Goal: Information Seeking & Learning: Find specific fact

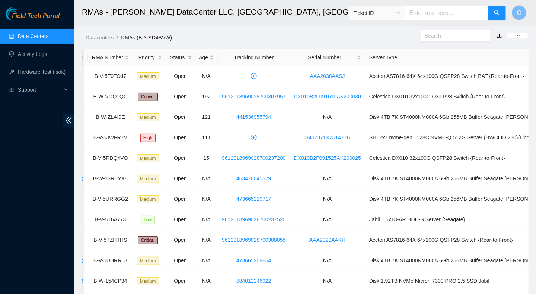
drag, startPoint x: 298, startPoint y: 38, endPoint x: 295, endPoint y: 40, distance: 4.0
click at [295, 40] on ol "Datacenters / RMAs (B-3-SD4BVW) /" at bounding box center [253, 37] width 335 height 8
click at [31, 36] on link "Data Centers" at bounding box center [33, 36] width 31 height 6
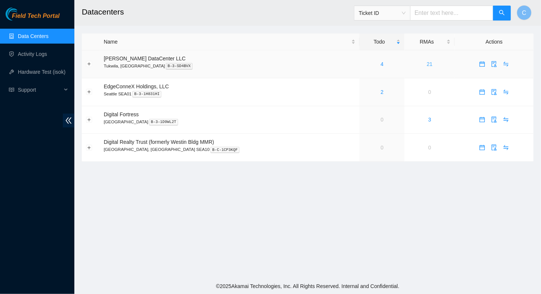
click at [427, 64] on link "21" at bounding box center [430, 64] width 6 height 6
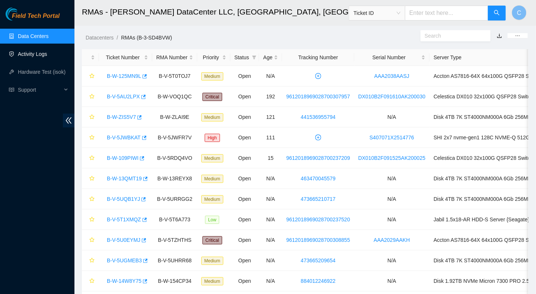
drag, startPoint x: 34, startPoint y: 55, endPoint x: 31, endPoint y: 60, distance: 5.5
click at [34, 55] on link "Activity Logs" at bounding box center [32, 54] width 29 height 6
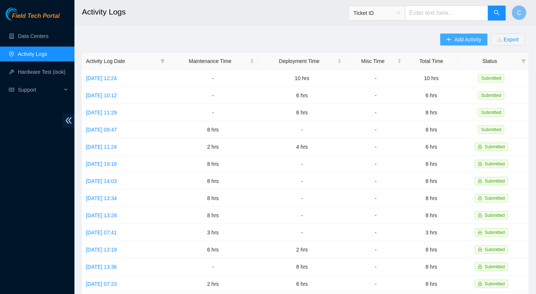
click at [449, 38] on icon "plus" at bounding box center [449, 39] width 0 height 4
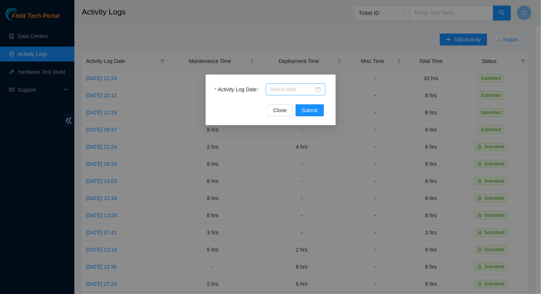
click at [281, 91] on input "Activity Log Date" at bounding box center [293, 89] width 44 height 8
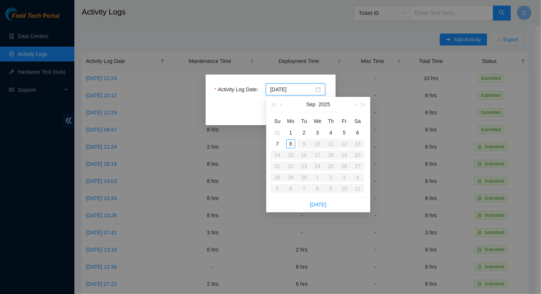
type input "2025-09-02"
type input "2025-09-08"
click at [293, 147] on div "8" at bounding box center [291, 143] width 9 height 9
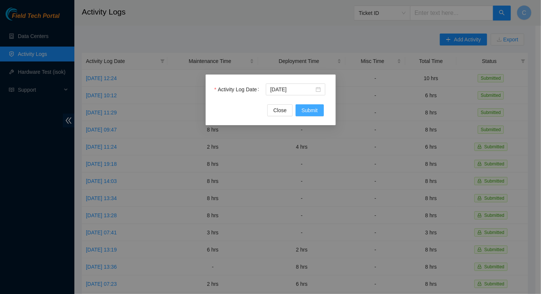
click at [310, 114] on span "Submit" at bounding box center [310, 110] width 16 height 8
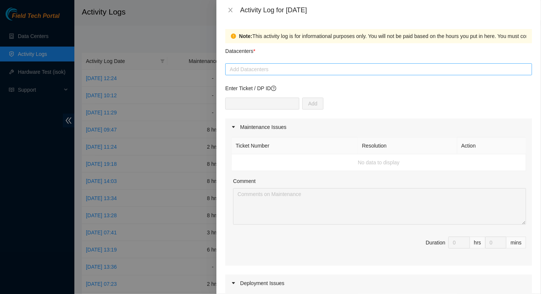
click at [253, 70] on div at bounding box center [378, 69] width 303 height 9
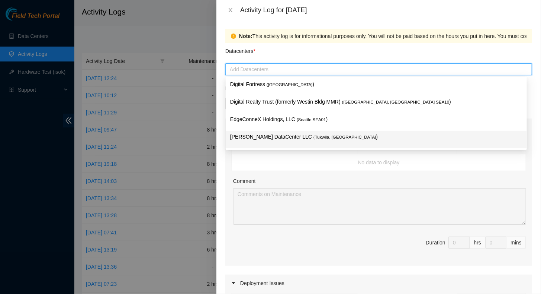
click at [252, 138] on p "Sabey DataCenter LLC ( Tukwila, WA )" at bounding box center [376, 136] width 292 height 9
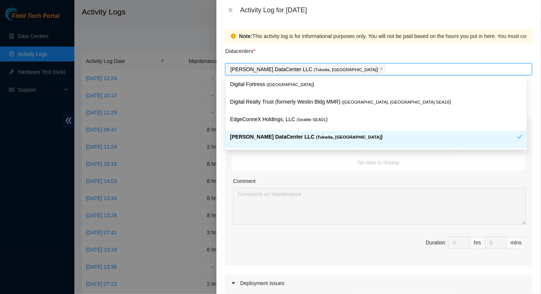
click at [329, 163] on td "No data to display" at bounding box center [379, 162] width 295 height 17
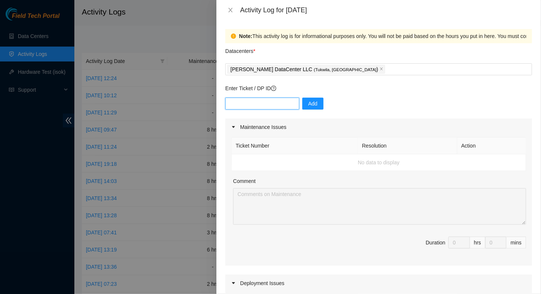
click at [246, 103] on input "text" at bounding box center [262, 103] width 74 height 12
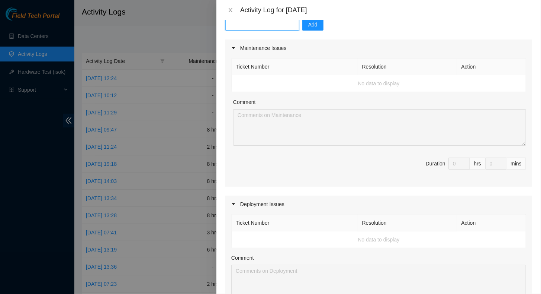
scroll to position [112, 0]
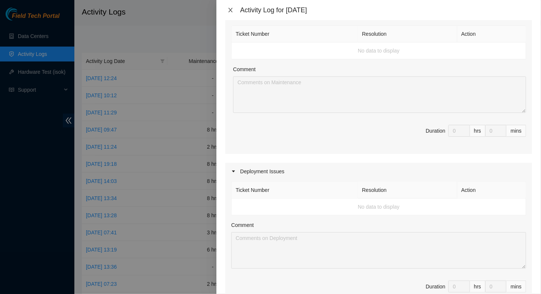
click at [230, 9] on icon "close" at bounding box center [231, 10] width 6 height 6
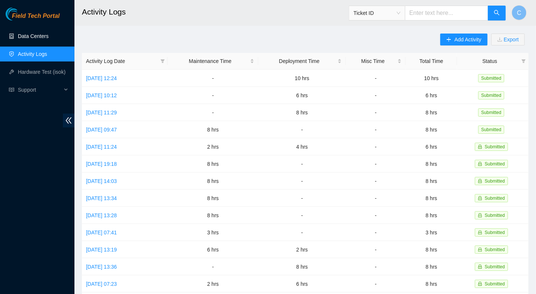
click at [30, 35] on link "Data Centers" at bounding box center [33, 36] width 31 height 6
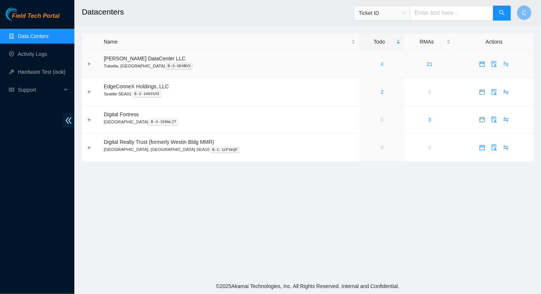
click at [381, 63] on link "4" at bounding box center [382, 64] width 3 height 6
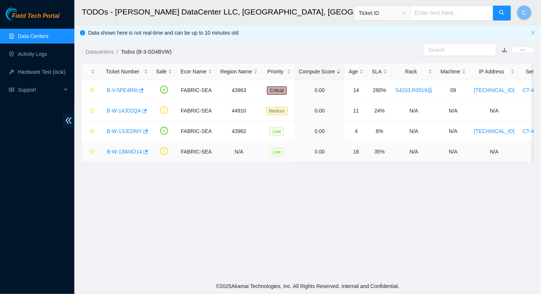
click at [126, 150] on link "B-W-13W4O14" at bounding box center [124, 151] width 35 height 6
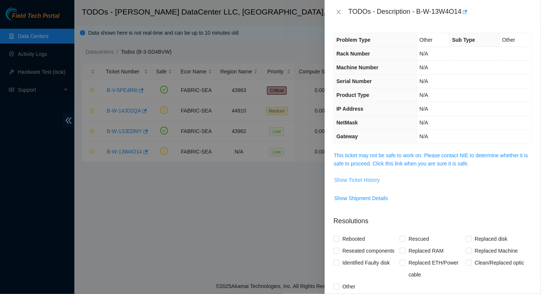
click at [363, 181] on span "Show Ticket History" at bounding box center [358, 180] width 46 height 8
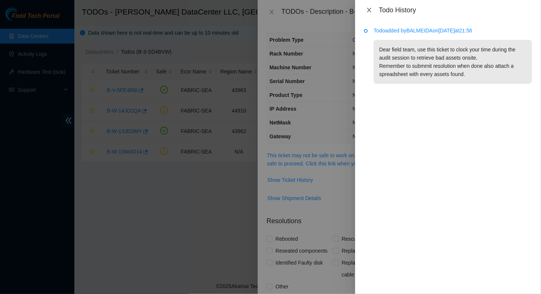
click at [370, 10] on icon "close" at bounding box center [369, 10] width 4 height 4
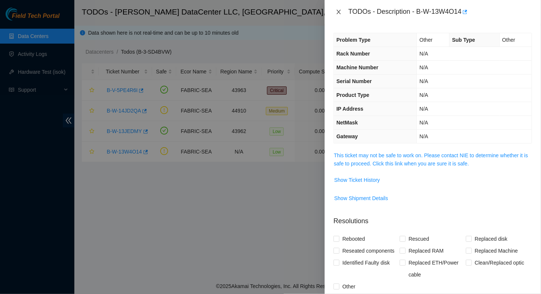
click at [339, 14] on icon "close" at bounding box center [339, 12] width 6 height 6
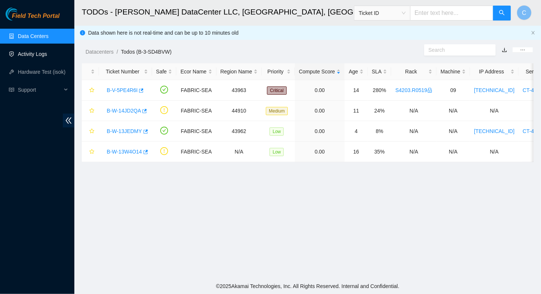
click at [29, 57] on link "Activity Logs" at bounding box center [32, 54] width 29 height 6
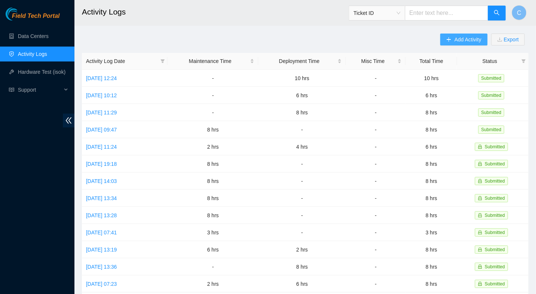
click at [453, 39] on button "Add Activity" at bounding box center [463, 39] width 47 height 12
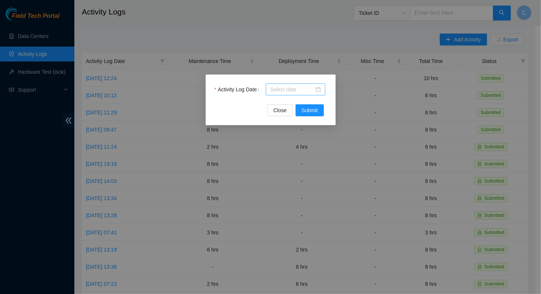
click at [295, 93] on input "Activity Log Date" at bounding box center [293, 89] width 44 height 8
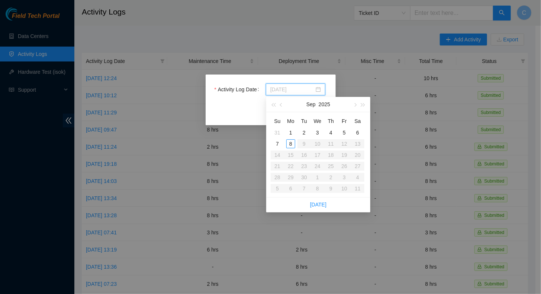
type input "2025-09-03"
type input "2025-09-08"
click at [292, 144] on div "8" at bounding box center [291, 143] width 9 height 9
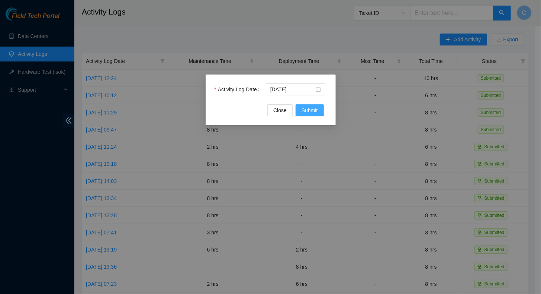
click at [310, 109] on span "Submit" at bounding box center [310, 110] width 16 height 8
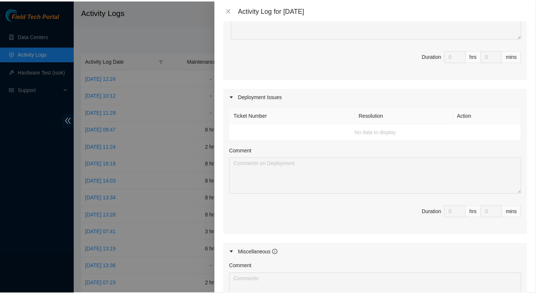
scroll to position [74, 0]
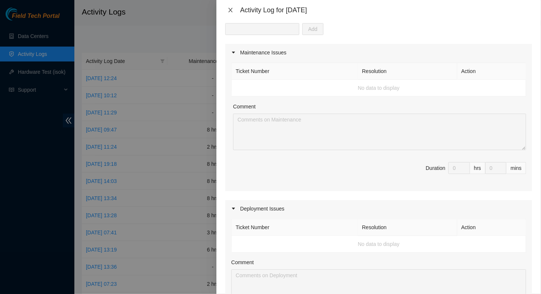
click at [230, 11] on icon "close" at bounding box center [230, 10] width 4 height 4
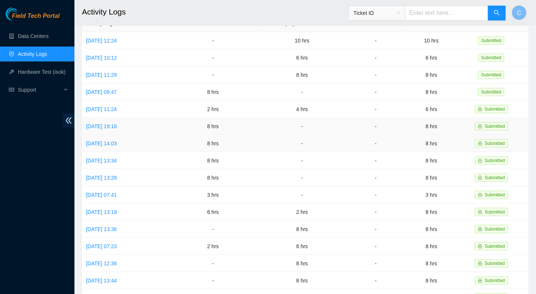
scroll to position [0, 0]
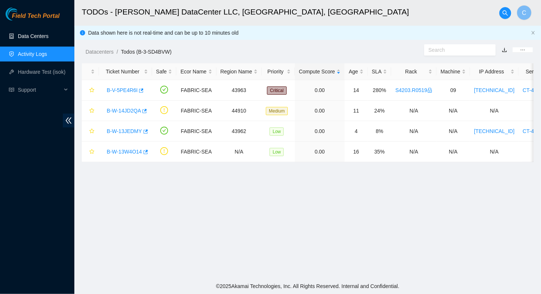
click at [26, 37] on link "Data Centers" at bounding box center [33, 36] width 31 height 6
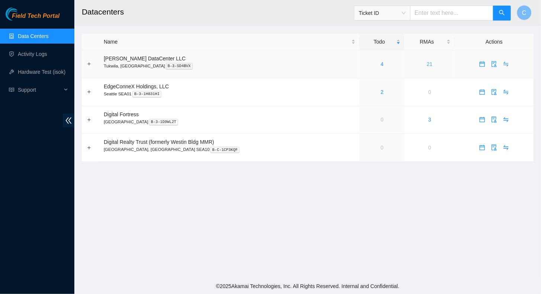
click at [427, 64] on link "21" at bounding box center [430, 64] width 6 height 6
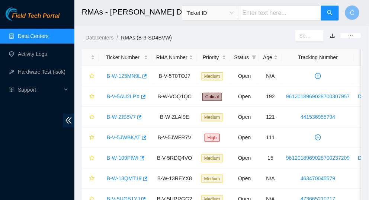
click at [159, 4] on h2 "RMAs - Sabey DataCenter LLC, Tukwila, WA" at bounding box center [206, 12] width 248 height 24
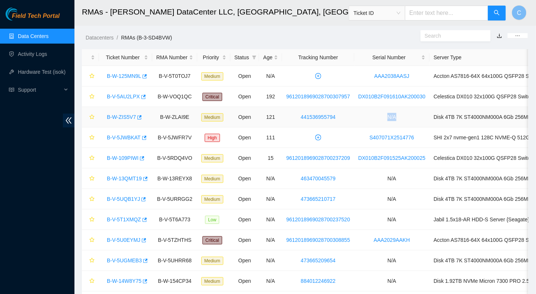
drag, startPoint x: 383, startPoint y: 116, endPoint x: 393, endPoint y: 117, distance: 10.5
click at [393, 117] on td "N/A" at bounding box center [392, 117] width 76 height 20
copy td "N/A"
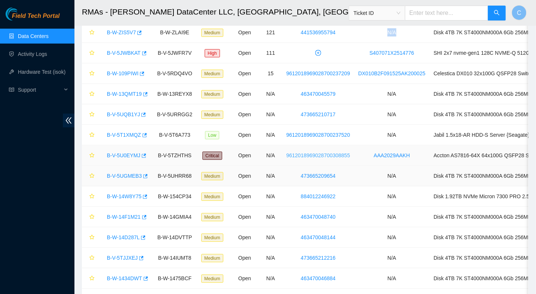
scroll to position [74, 0]
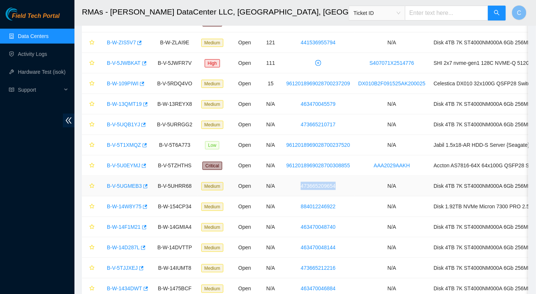
drag, startPoint x: 337, startPoint y: 184, endPoint x: 300, endPoint y: 184, distance: 36.5
click at [300, 184] on td "473665209654" at bounding box center [318, 186] width 72 height 20
copy link "473665209654"
drag, startPoint x: 383, startPoint y: 185, endPoint x: 394, endPoint y: 186, distance: 10.8
click at [394, 186] on td "N/A" at bounding box center [392, 186] width 76 height 20
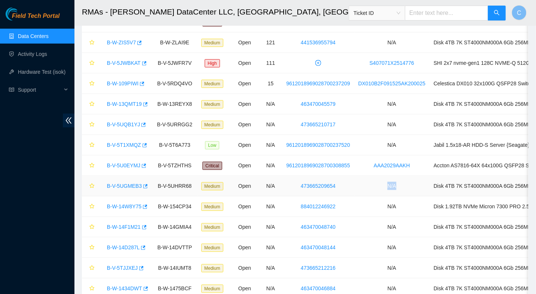
copy td "N/A"
click at [124, 163] on link "B-V-5U0EYMJ" at bounding box center [123, 165] width 33 height 6
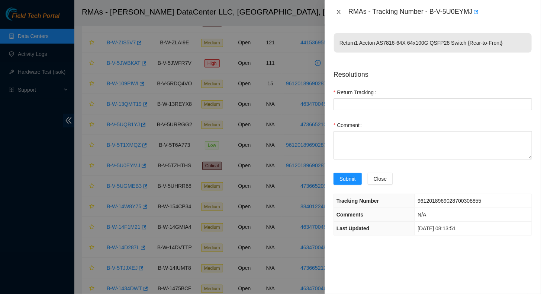
click at [339, 13] on icon "close" at bounding box center [339, 12] width 6 height 6
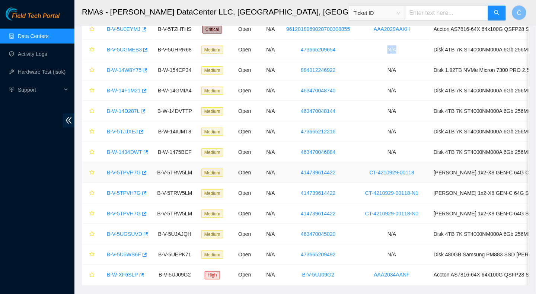
scroll to position [227, 0]
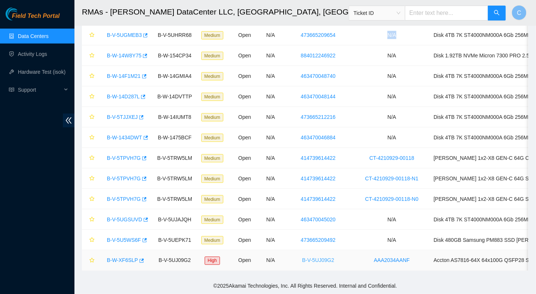
click at [324, 257] on link "B-V-5UJ09G2" at bounding box center [318, 260] width 32 height 6
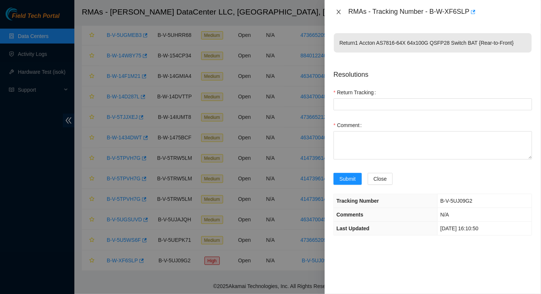
click at [339, 12] on icon "close" at bounding box center [339, 12] width 4 height 4
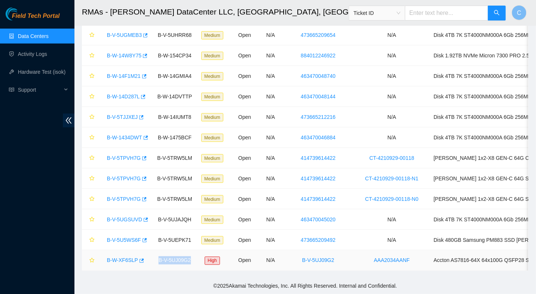
drag, startPoint x: 189, startPoint y: 256, endPoint x: 159, endPoint y: 257, distance: 30.9
click at [159, 257] on td "B-V-5UJ09G2" at bounding box center [174, 260] width 45 height 20
copy td "B-V-5UJ09G2"
drag, startPoint x: 407, startPoint y: 253, endPoint x: 370, endPoint y: 253, distance: 38.0
click at [370, 253] on td "AAA2034AANF" at bounding box center [392, 260] width 76 height 20
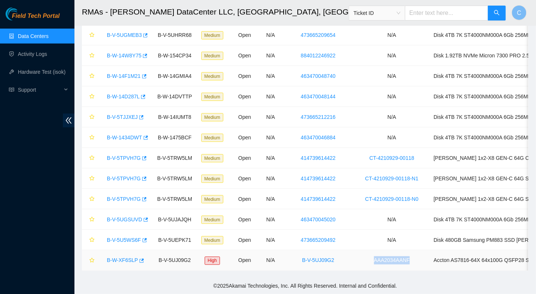
copy link "AAA2034AANF"
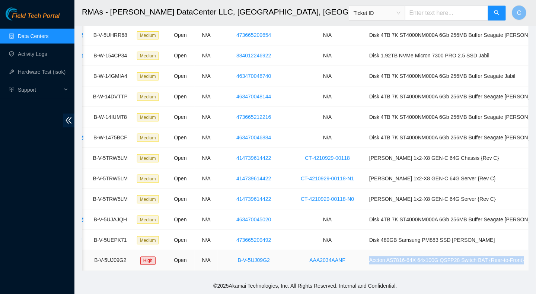
drag, startPoint x: 427, startPoint y: 255, endPoint x: 515, endPoint y: 256, distance: 87.8
click at [515, 256] on td "Accton AS7816-64X 64x100G QSFP28 Switch BAT {Rear-to-Front}" at bounding box center [458, 260] width 186 height 20
copy td "Accton AS7816-64X 64x100G QSFP28 Switch BAT {Rear-to-Front}"
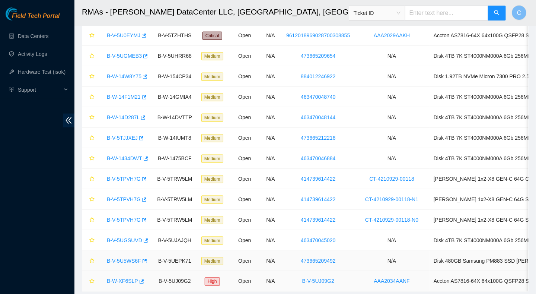
scroll to position [227, 0]
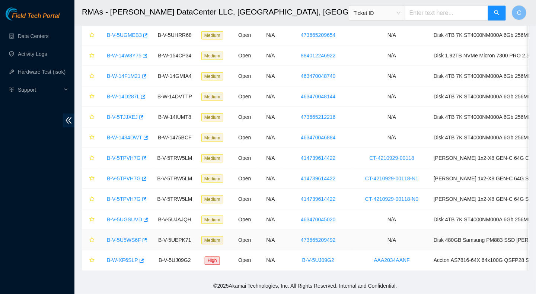
scroll to position [227, 0]
click at [129, 257] on link "B-W-XF6SLP" at bounding box center [122, 260] width 31 height 6
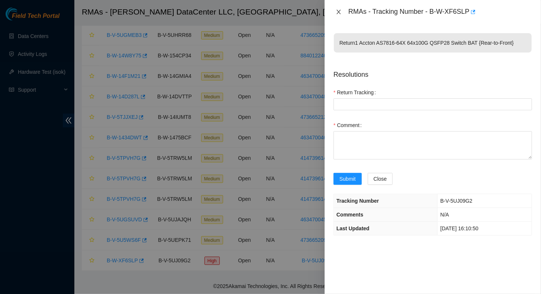
click at [338, 13] on icon "close" at bounding box center [339, 12] width 4 height 4
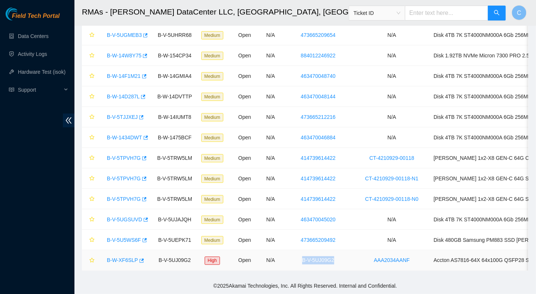
drag, startPoint x: 333, startPoint y: 255, endPoint x: 296, endPoint y: 257, distance: 37.7
click at [296, 257] on td "B-V-5UJ09G2" at bounding box center [318, 260] width 72 height 20
copy link "B-V-5UJ09G2"
drag, startPoint x: 368, startPoint y: 255, endPoint x: 405, endPoint y: 253, distance: 36.9
click at [405, 253] on td "AAA2034AANF" at bounding box center [392, 260] width 76 height 20
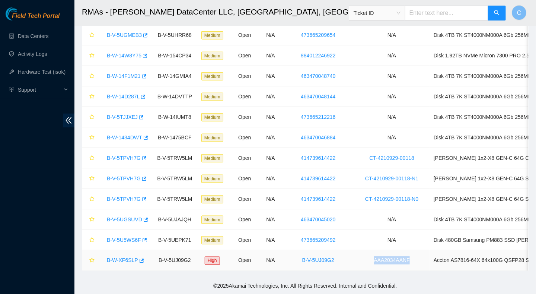
copy link "AAA2034AANF"
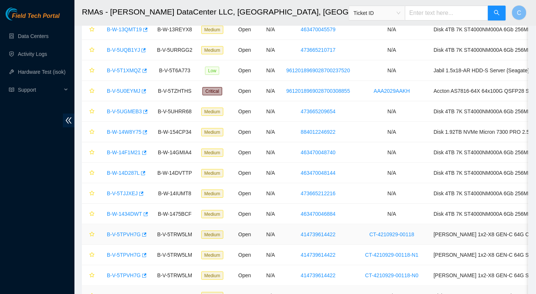
scroll to position [223, 0]
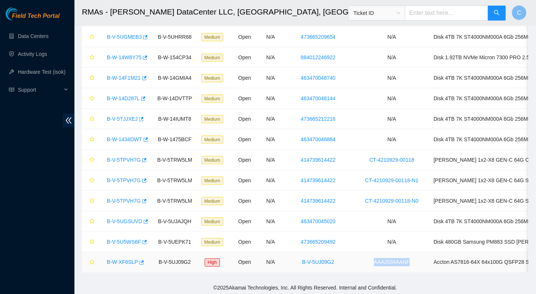
click at [403, 259] on link "AAA2034AANF" at bounding box center [392, 262] width 36 height 6
click at [392, 259] on link "AAA2034AANF" at bounding box center [392, 262] width 36 height 6
click at [319, 259] on link "B-V-5UJ09G2" at bounding box center [318, 262] width 32 height 6
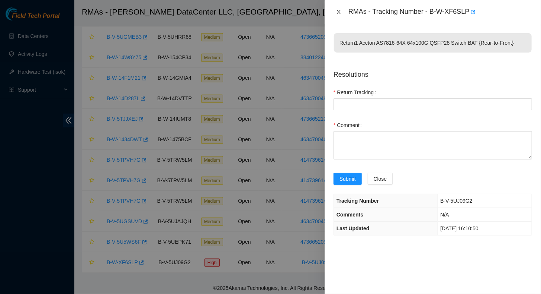
click at [340, 10] on icon "close" at bounding box center [339, 12] width 4 height 4
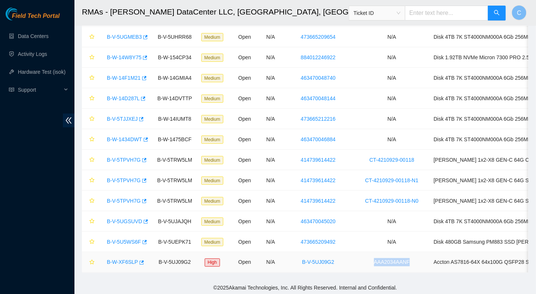
click at [130, 259] on link "B-W-XF6SLP" at bounding box center [122, 262] width 31 height 6
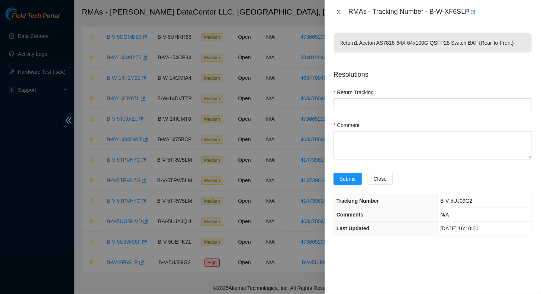
click at [337, 10] on icon "close" at bounding box center [339, 12] width 6 height 6
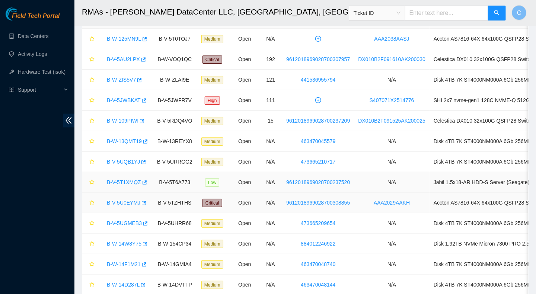
scroll to position [0, 0]
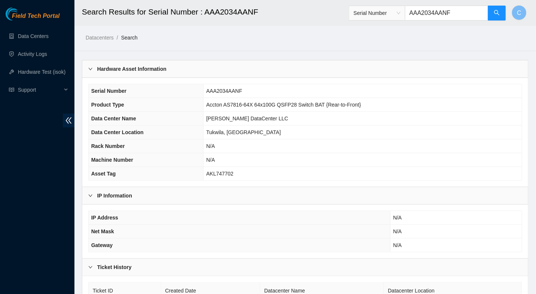
drag, startPoint x: 416, startPoint y: 14, endPoint x: 459, endPoint y: 15, distance: 43.6
click at [459, 15] on input "AAA2034AANF" at bounding box center [446, 13] width 83 height 15
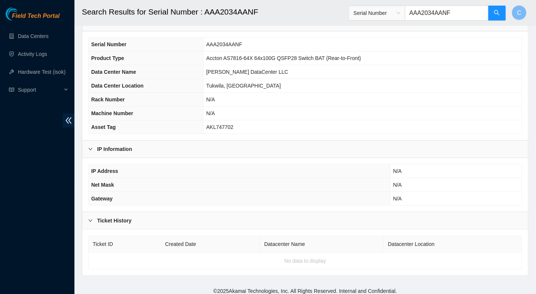
scroll to position [48, 0]
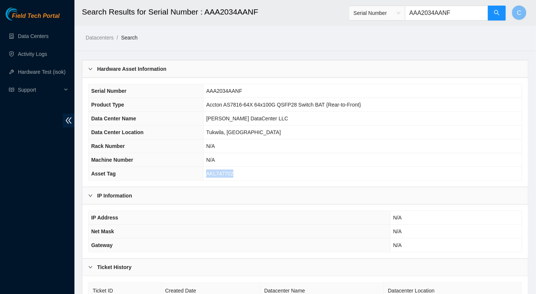
drag, startPoint x: 238, startPoint y: 170, endPoint x: 207, endPoint y: 171, distance: 31.3
click at [207, 171] on td "AKL747702" at bounding box center [363, 174] width 318 height 14
copy span "AKL747702"
